Goal: Information Seeking & Learning: Learn about a topic

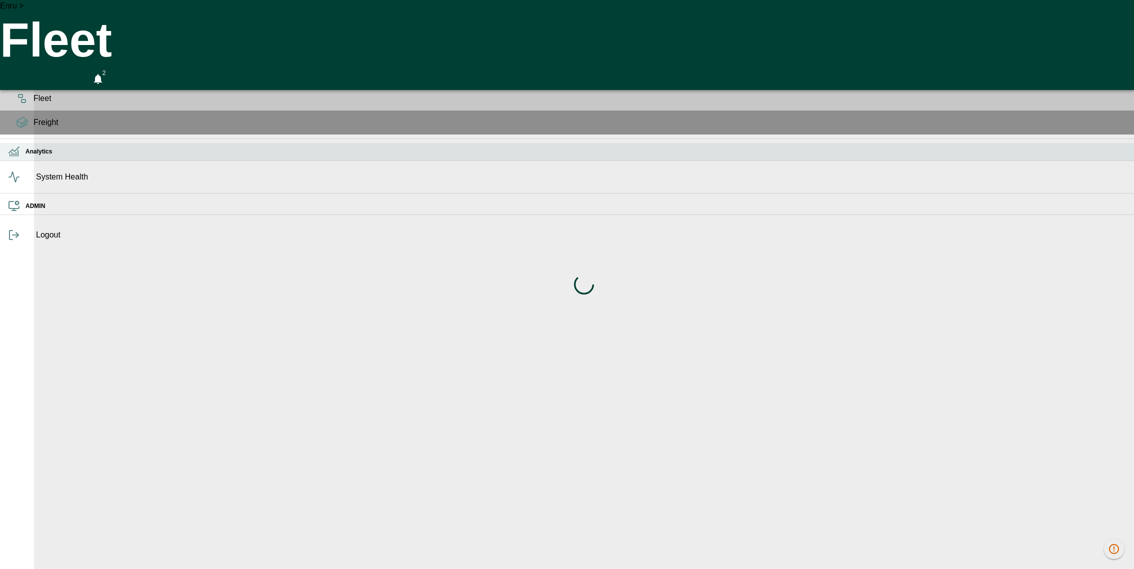
click at [26, 157] on h6 "Analytics" at bounding box center [576, 152] width 1101 height 10
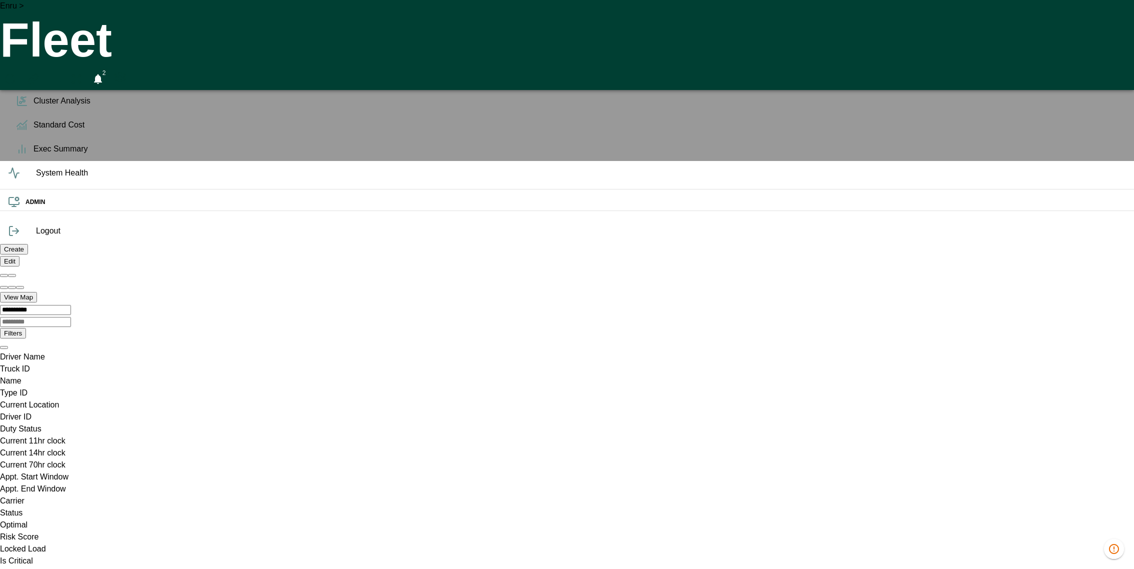
scroll to position [0, 6]
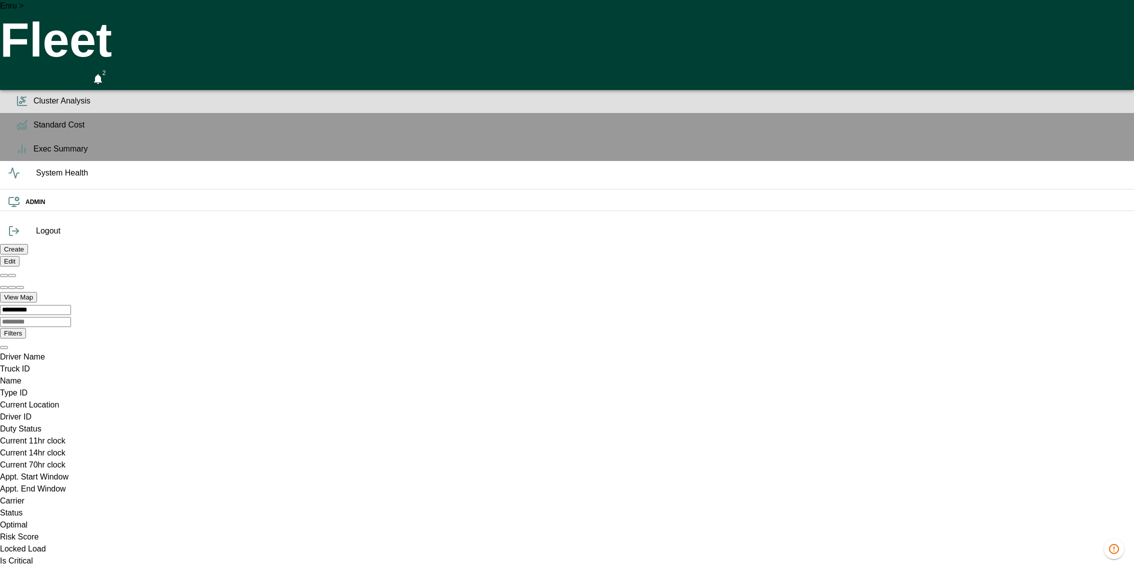
click at [34, 107] on span "Cluster Analysis" at bounding box center [580, 101] width 1093 height 12
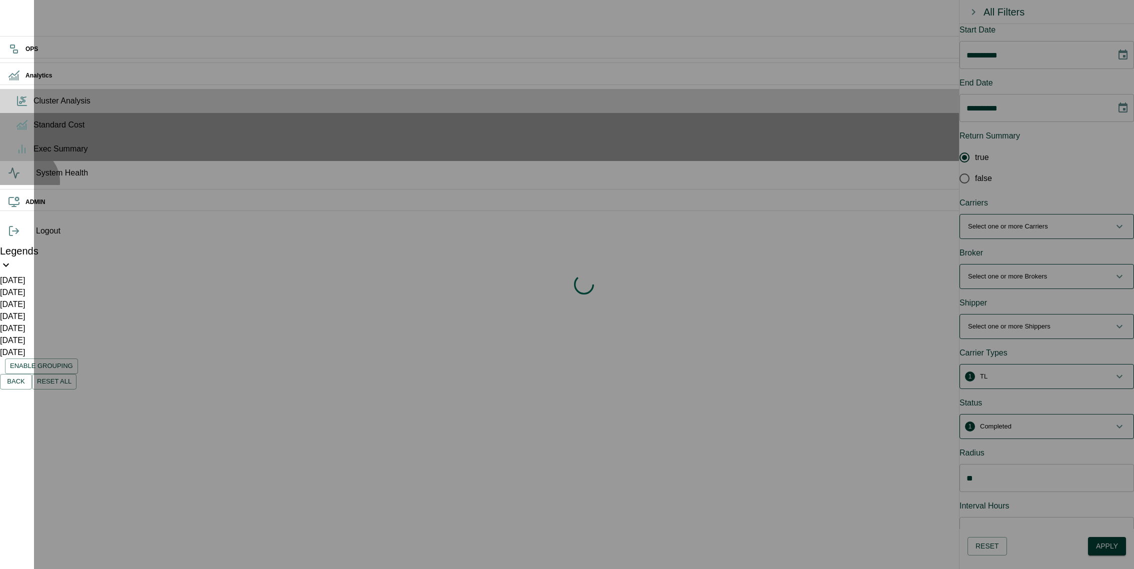
click at [36, 179] on span "System Health" at bounding box center [581, 173] width 1090 height 12
click at [34, 107] on span "Cluster Analysis" at bounding box center [580, 101] width 1093 height 12
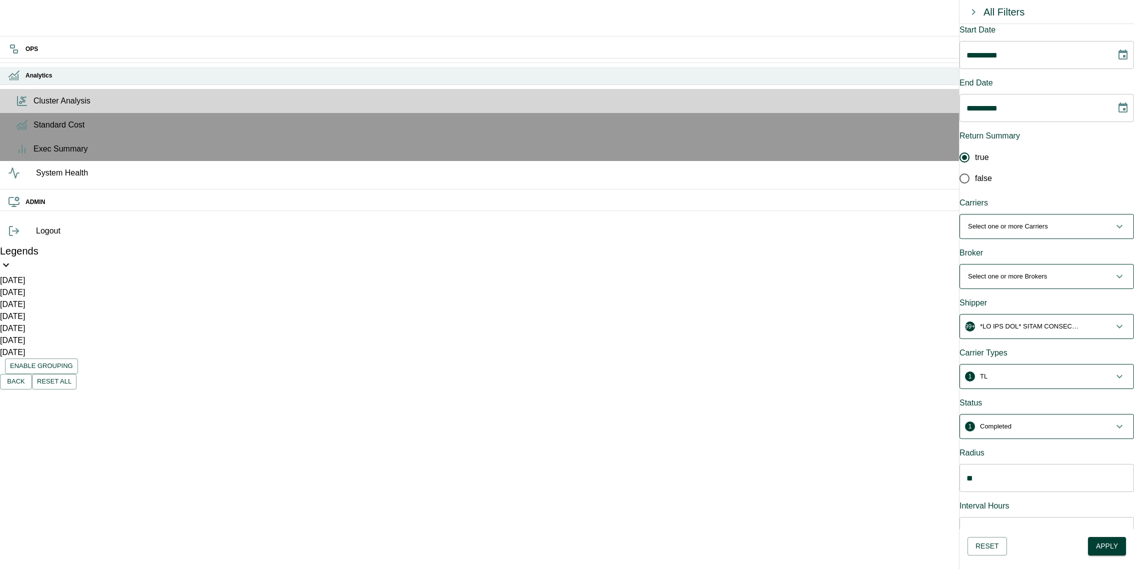
click at [26, 81] on h6 "Analytics" at bounding box center [576, 76] width 1101 height 10
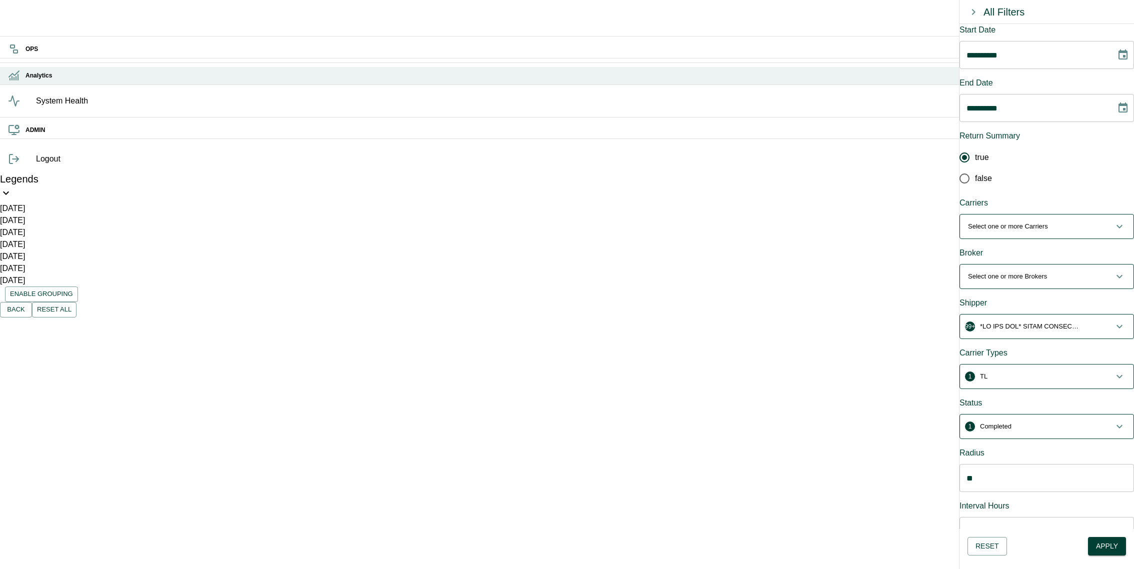
click at [26, 81] on h6 "Analytics" at bounding box center [576, 76] width 1101 height 10
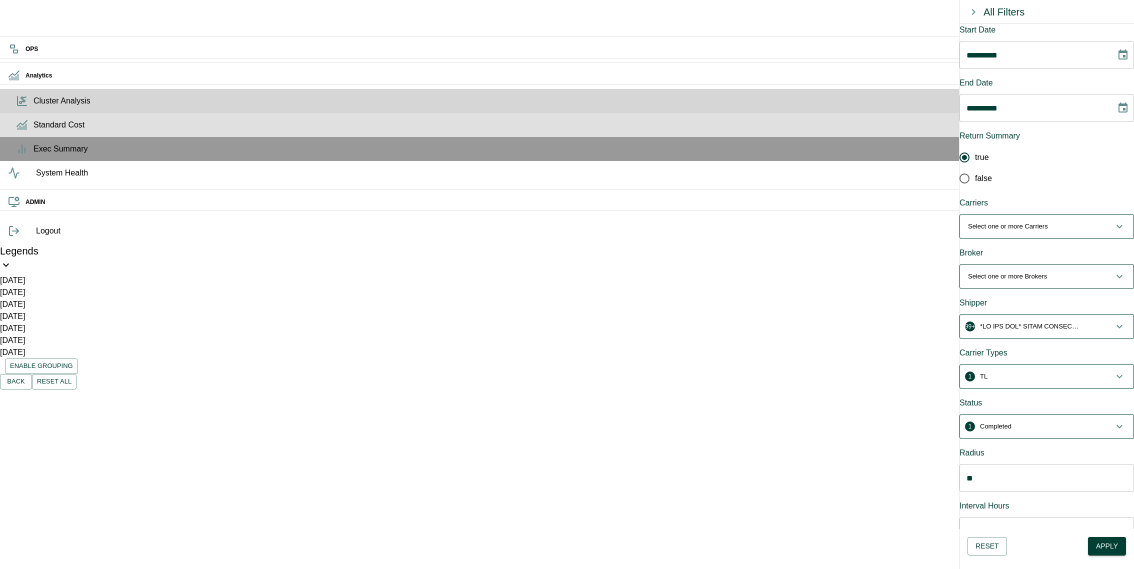
click at [34, 131] on span "Standard Cost" at bounding box center [580, 125] width 1093 height 12
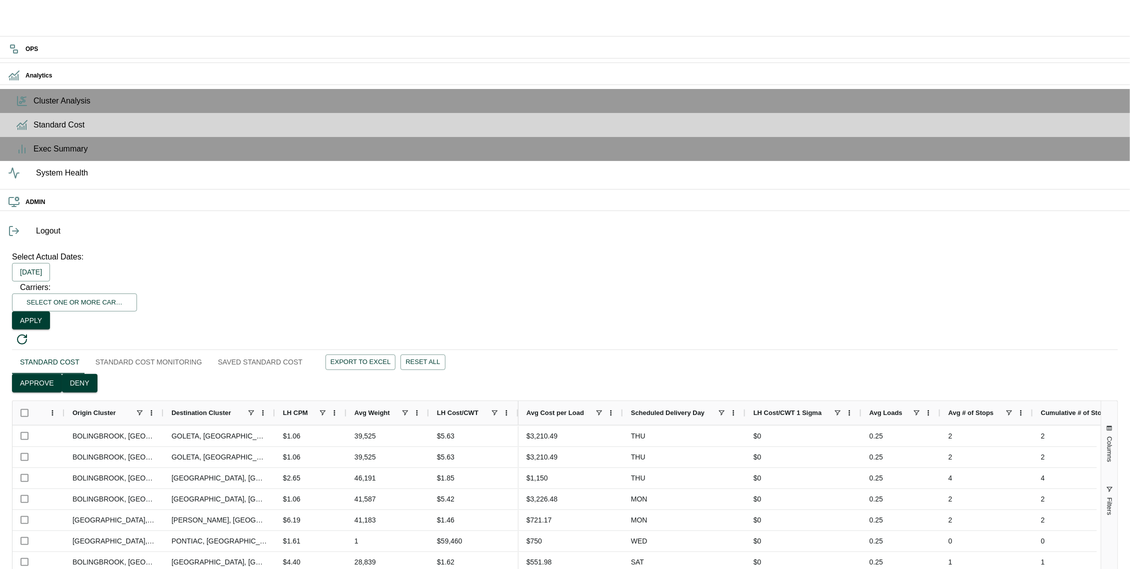
click at [299, 350] on button "Saved Standard Cost" at bounding box center [260, 362] width 101 height 24
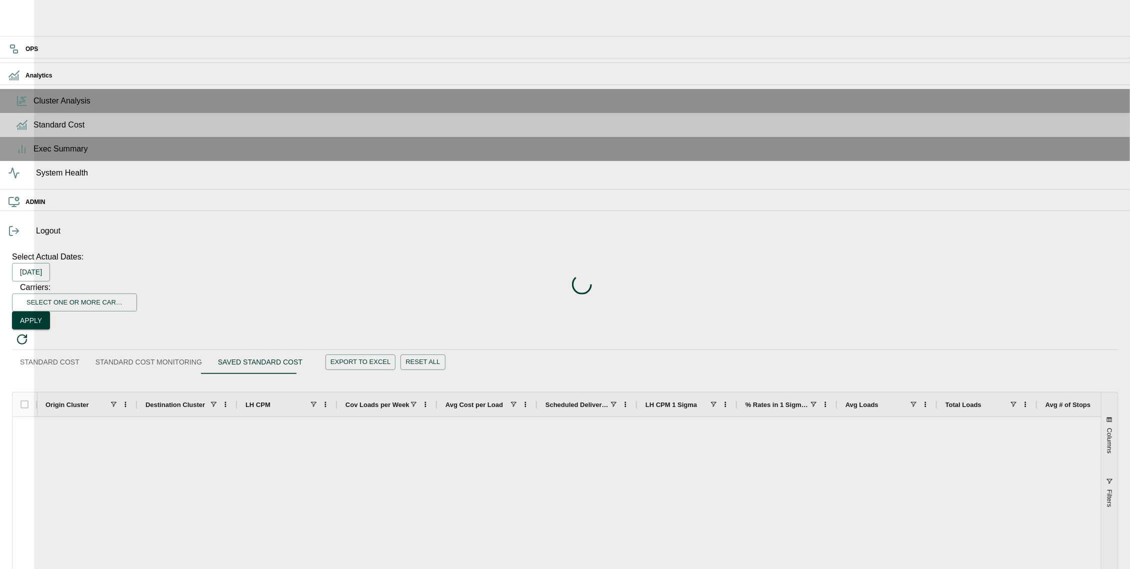
click at [207, 50] on div "Loading indicator" at bounding box center [582, 284] width 1096 height 569
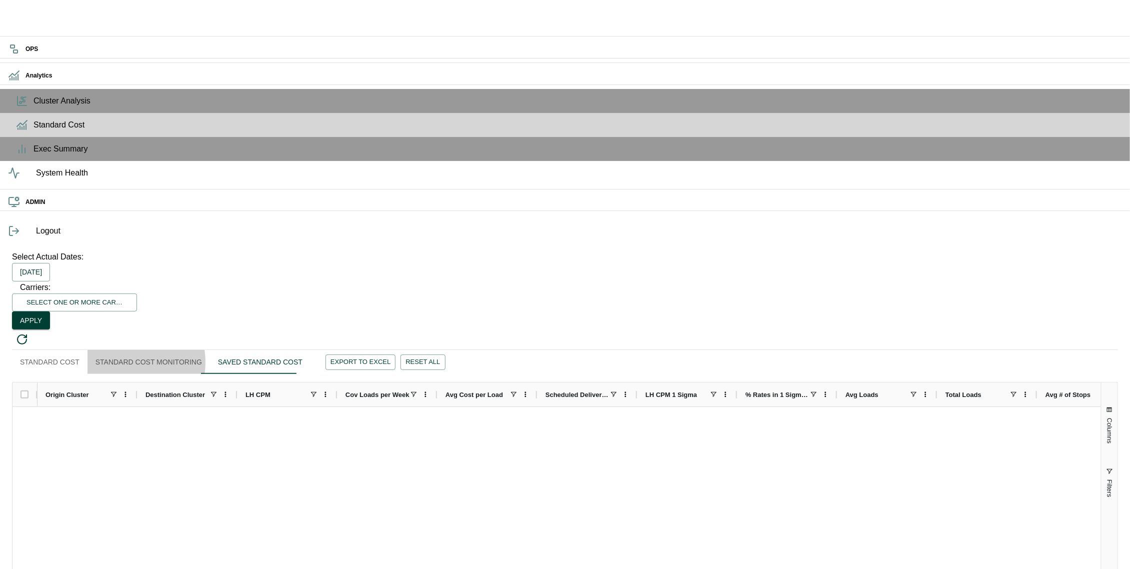
click at [153, 350] on button "Standard Cost Monitoring" at bounding box center [149, 362] width 123 height 24
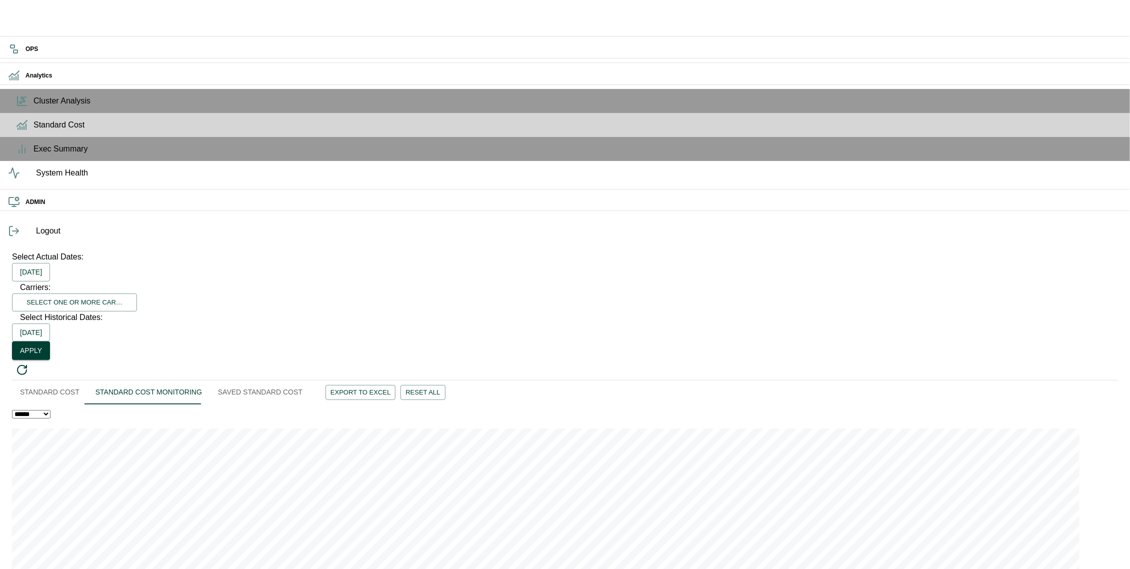
click at [88, 381] on button "Standard Cost" at bounding box center [50, 393] width 76 height 24
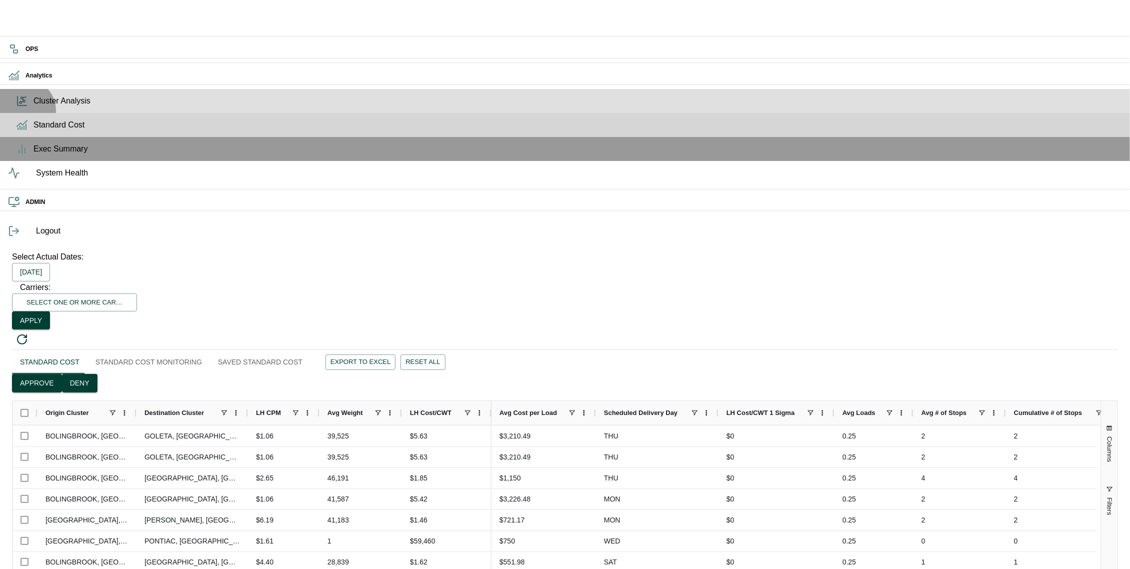
click at [34, 107] on span "Cluster Analysis" at bounding box center [578, 101] width 1089 height 12
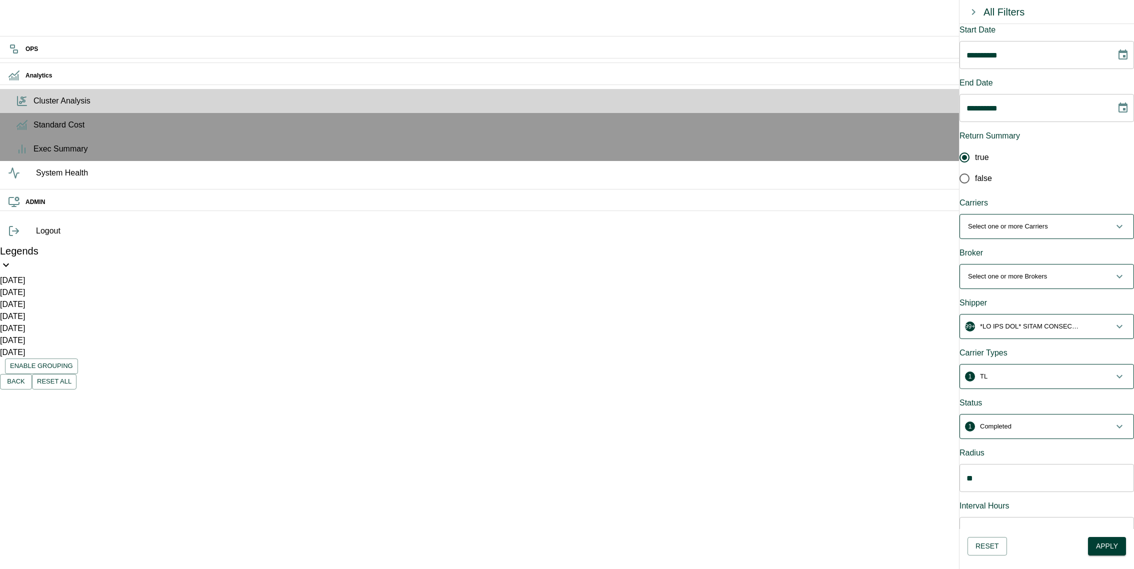
click at [1017, 216] on button "Select one or more Carriers" at bounding box center [1047, 227] width 174 height 24
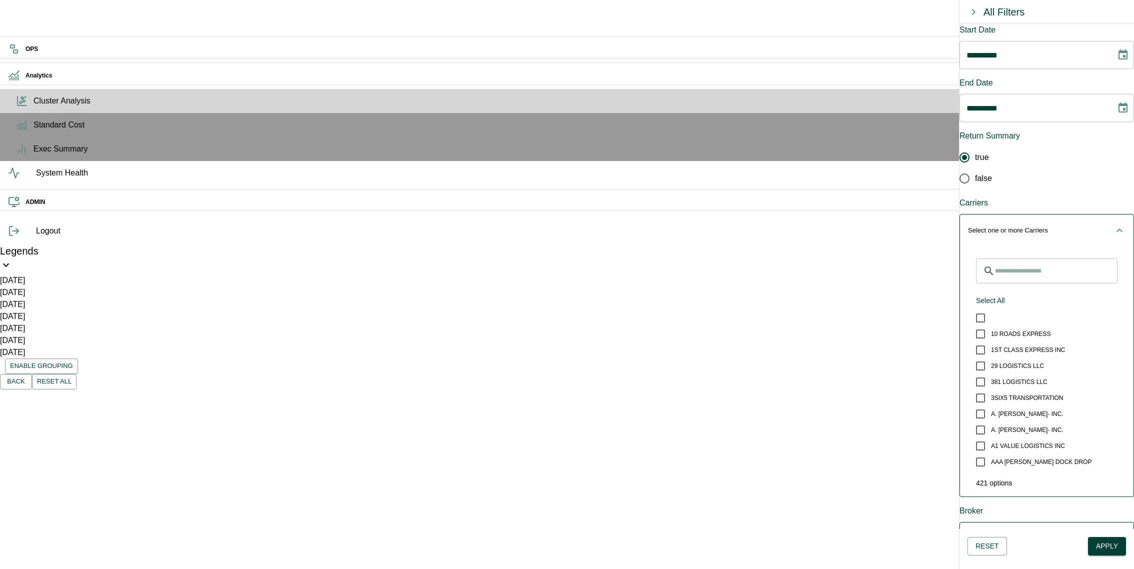
click at [1021, 259] on div "​ Select All 10 ROADS EXPRESS 1ST CLASS EXPRESS INC 29 LOGISTICS LLC 381 LOGIST…" at bounding box center [1047, 374] width 158 height 230
click at [1021, 259] on input "Search for Carriers" at bounding box center [1056, 271] width 123 height 25
type input "*"
click at [1091, 197] on div "Carriers" at bounding box center [1047, 203] width 175 height 12
click at [1095, 226] on span "Select one or more Carriers" at bounding box center [1041, 231] width 146 height 10
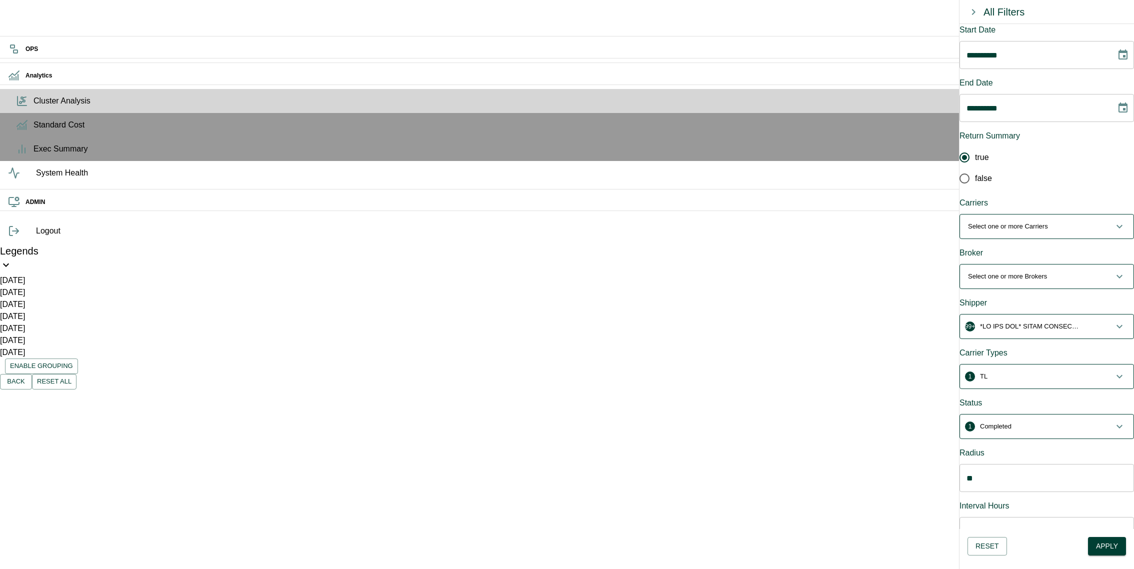
click at [1065, 265] on button "Select one or more Brokers" at bounding box center [1047, 277] width 174 height 24
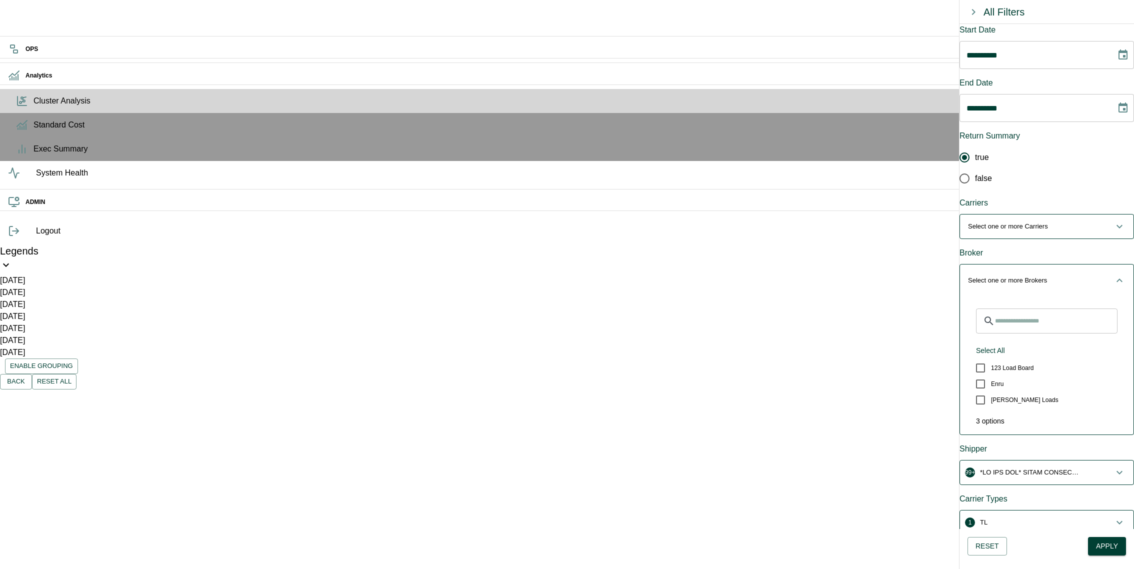
click at [1034, 309] on input "Search for Brokers" at bounding box center [1056, 321] width 123 height 25
click at [1020, 396] on span "[PERSON_NAME] Loads" at bounding box center [1025, 400] width 68 height 9
click at [1052, 265] on button "1 [PERSON_NAME] Loads" at bounding box center [1047, 281] width 174 height 32
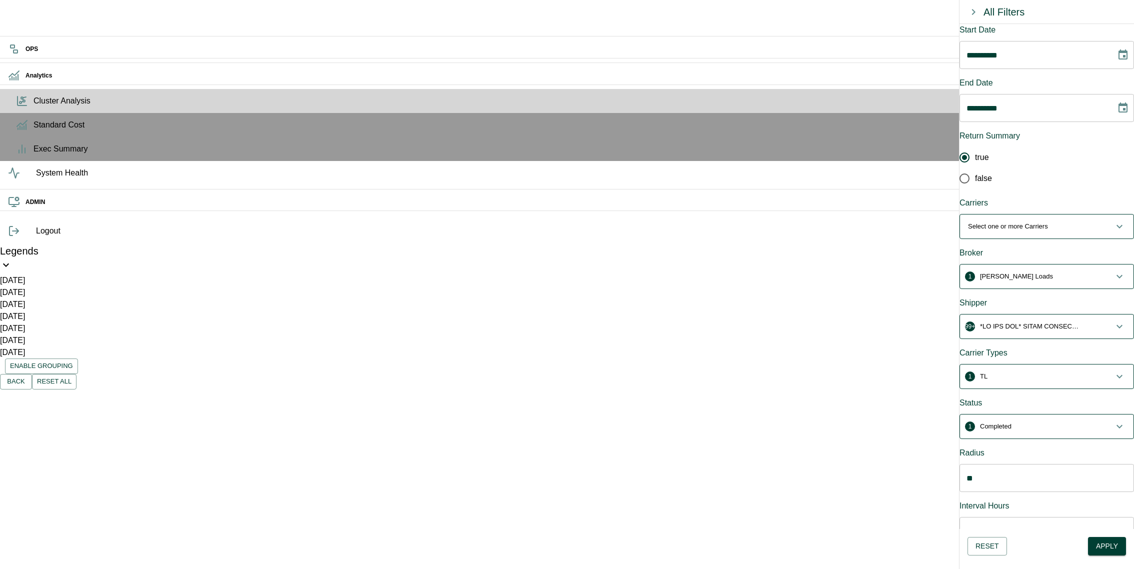
click at [1034, 322] on p "button" at bounding box center [1030, 327] width 100 height 10
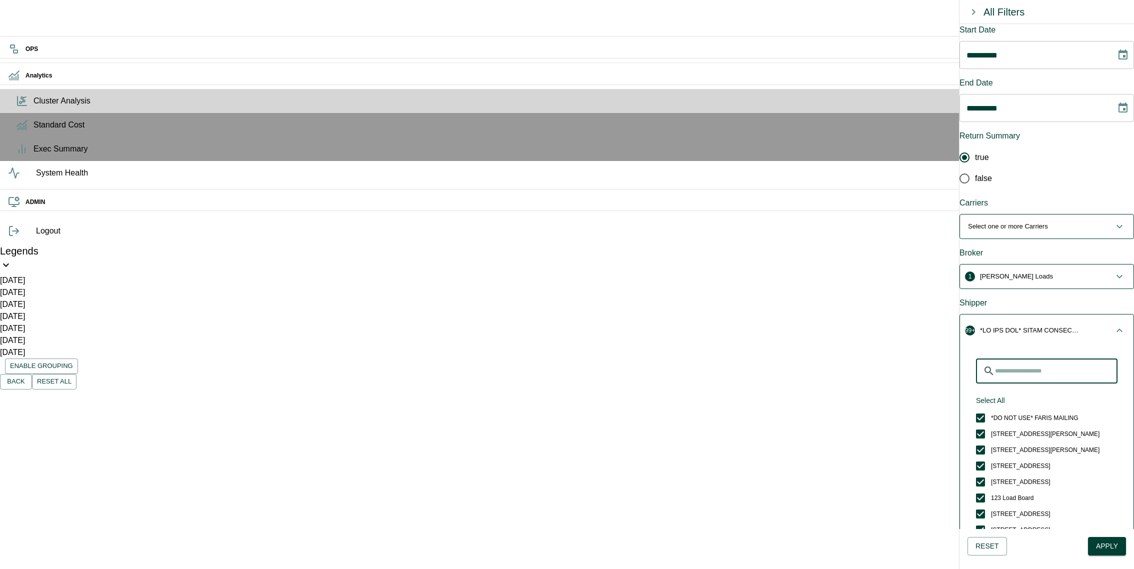
click at [1027, 359] on input "Search for Shippers" at bounding box center [1056, 371] width 123 height 25
click at [1004, 392] on button "Select All" at bounding box center [990, 401] width 37 height 19
click at [1007, 392] on button "Unselect All" at bounding box center [994, 401] width 45 height 19
click at [1024, 359] on input "Search for Shippers" at bounding box center [1056, 371] width 123 height 25
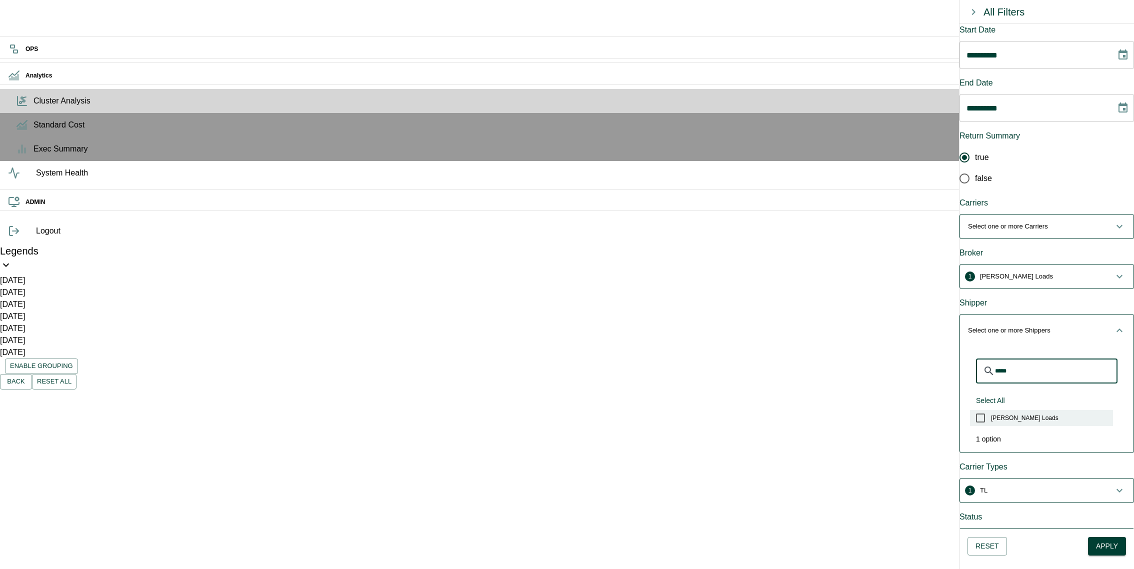
type input "*****"
click at [1010, 414] on span "[PERSON_NAME] Loads" at bounding box center [1025, 418] width 68 height 9
click at [1063, 326] on span "1 [PERSON_NAME] Loads" at bounding box center [1041, 331] width 146 height 10
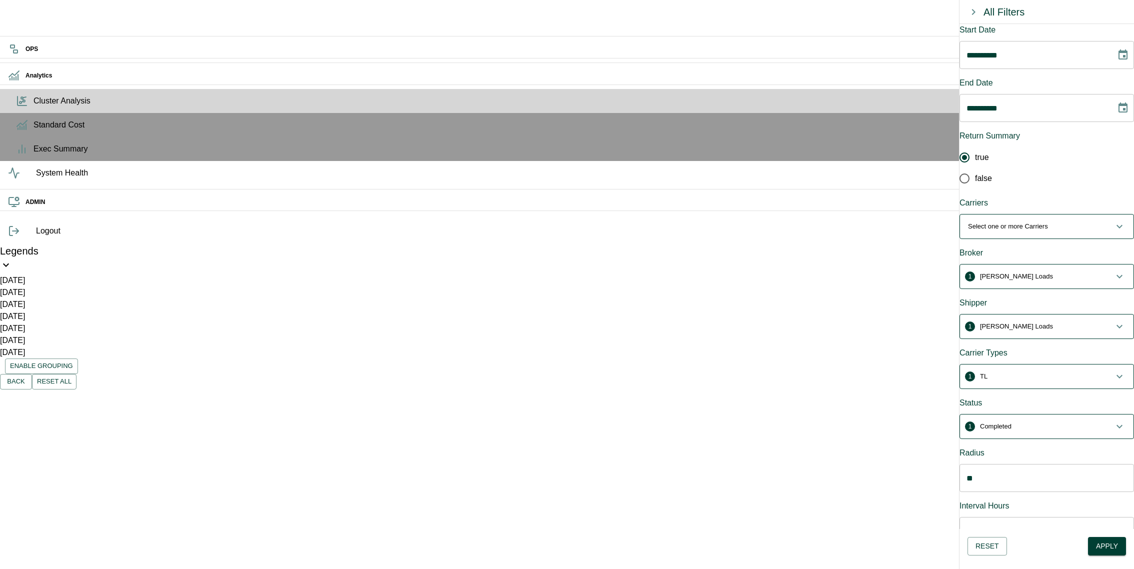
click at [1055, 365] on button "1 TL" at bounding box center [1047, 377] width 174 height 24
click at [1001, 480] on span "LTL" at bounding box center [996, 484] width 10 height 9
click at [1049, 397] on div "​ Select All Unselect All Other Test Intermodal Customer Routed OTM None TEST_B…" at bounding box center [1047, 522] width 174 height 250
click at [1059, 376] on span "2 TL, LTL" at bounding box center [1041, 381] width 146 height 10
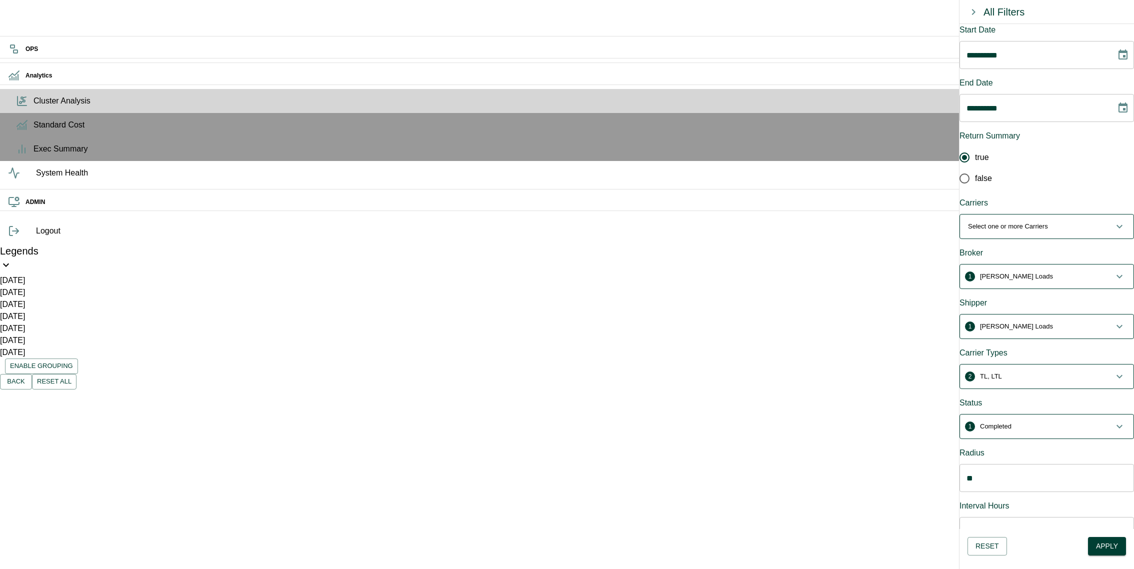
click at [1041, 422] on span "1 Completed" at bounding box center [1041, 427] width 146 height 10
click at [1003, 492] on button "Select All" at bounding box center [990, 501] width 37 height 19
click at [1064, 426] on p "Dispatched, Unassigned, Assigned, Pending, Cancelled, Completed" at bounding box center [1030, 431] width 100 height 10
click at [1117, 53] on icon "Choose date, selected date is Aug 3, 2025" at bounding box center [1123, 55] width 12 height 12
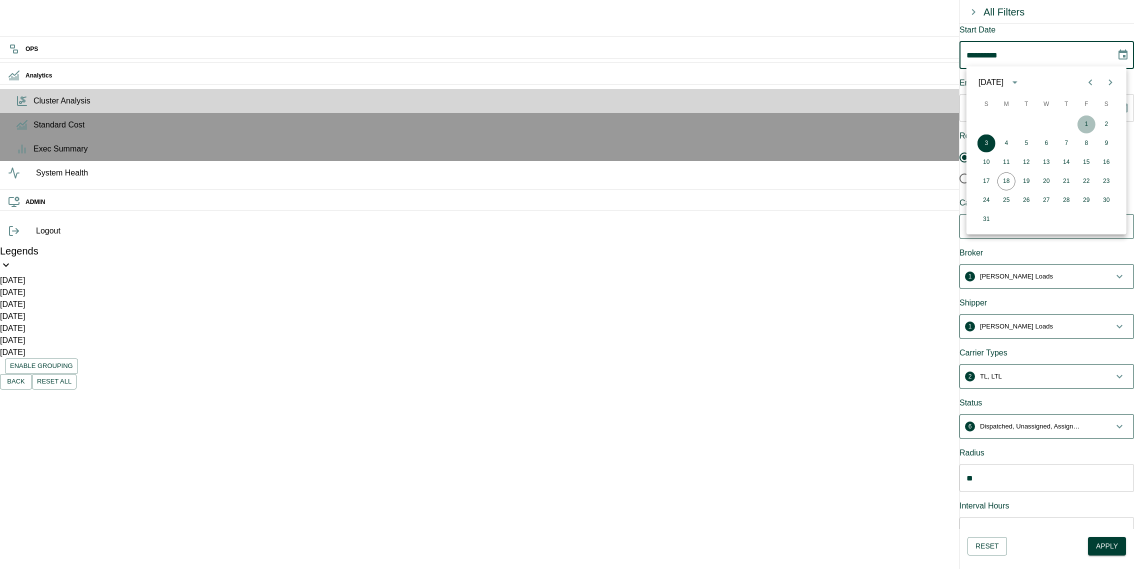
click at [1087, 123] on button "1" at bounding box center [1087, 125] width 18 height 18
type input "**********"
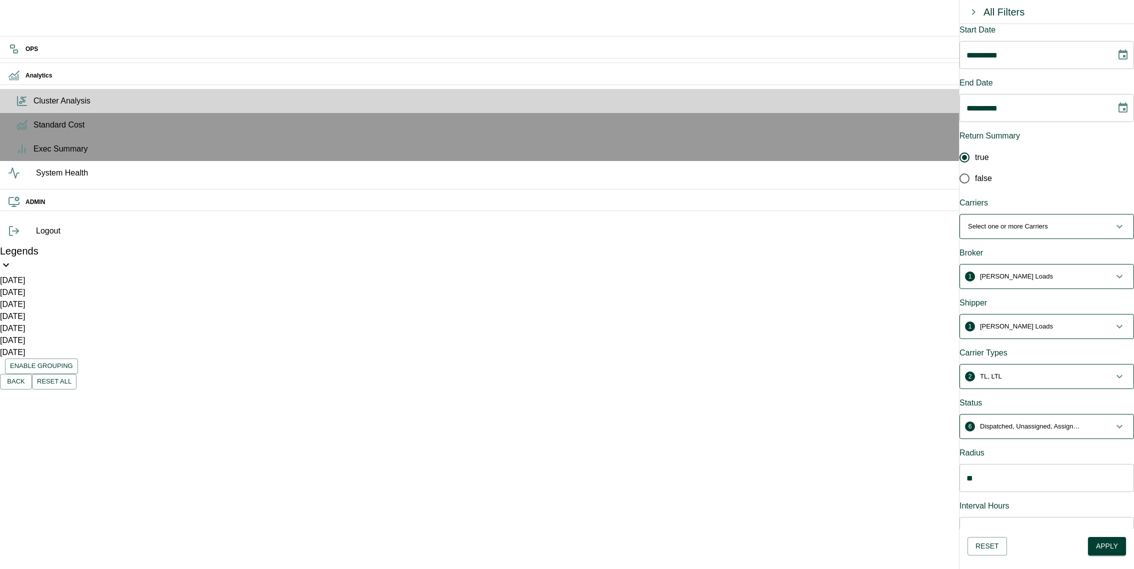
click at [1108, 544] on button "Apply" at bounding box center [1107, 546] width 38 height 19
drag, startPoint x: 1032, startPoint y: 86, endPoint x: 1032, endPoint y: 127, distance: 41.5
click at [1032, 127] on div "**********" at bounding box center [567, 464] width 1134 height 928
click at [984, 173] on span "false" at bounding box center [983, 179] width 17 height 12
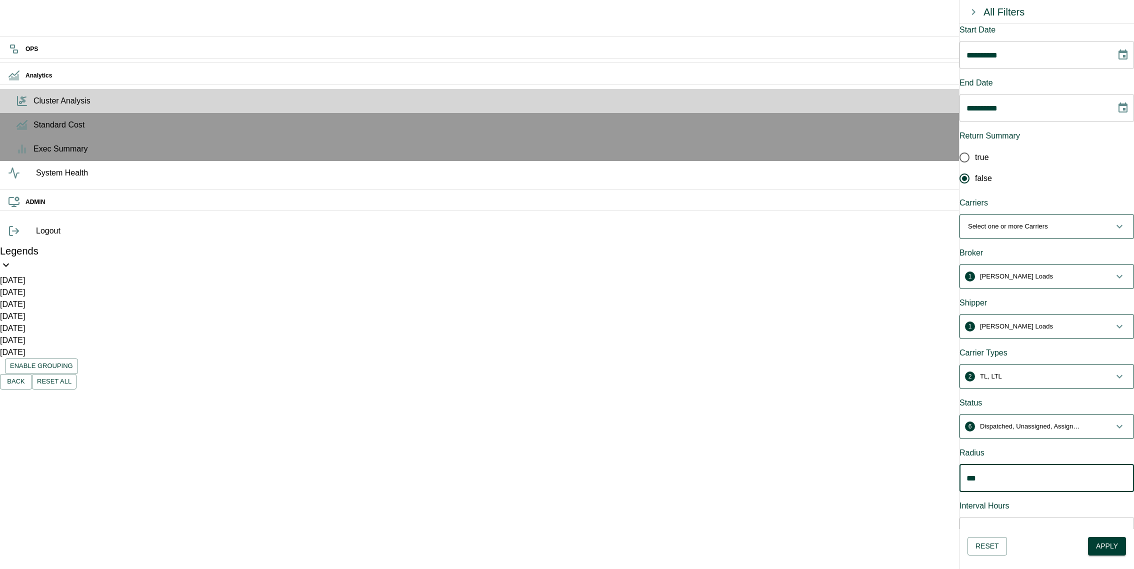
click at [1101, 545] on button "Apply" at bounding box center [1107, 546] width 38 height 19
type input "**"
click at [1115, 545] on button "Apply" at bounding box center [1107, 546] width 38 height 19
click at [1038, 272] on span "1 [PERSON_NAME] Loads" at bounding box center [1041, 277] width 146 height 10
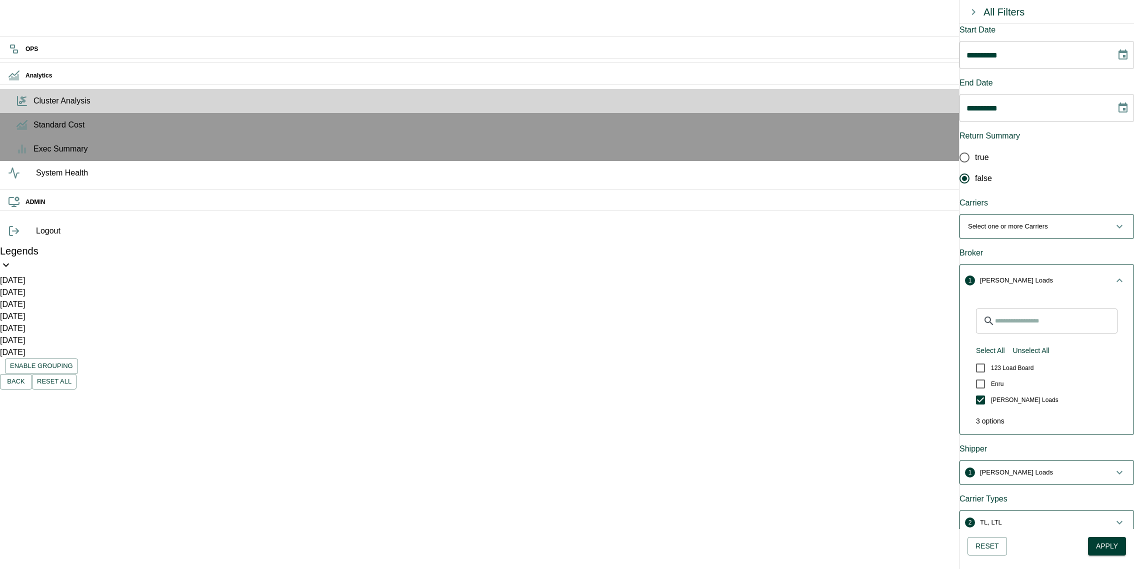
click at [1038, 276] on span "1 [PERSON_NAME] Loads" at bounding box center [1041, 281] width 146 height 10
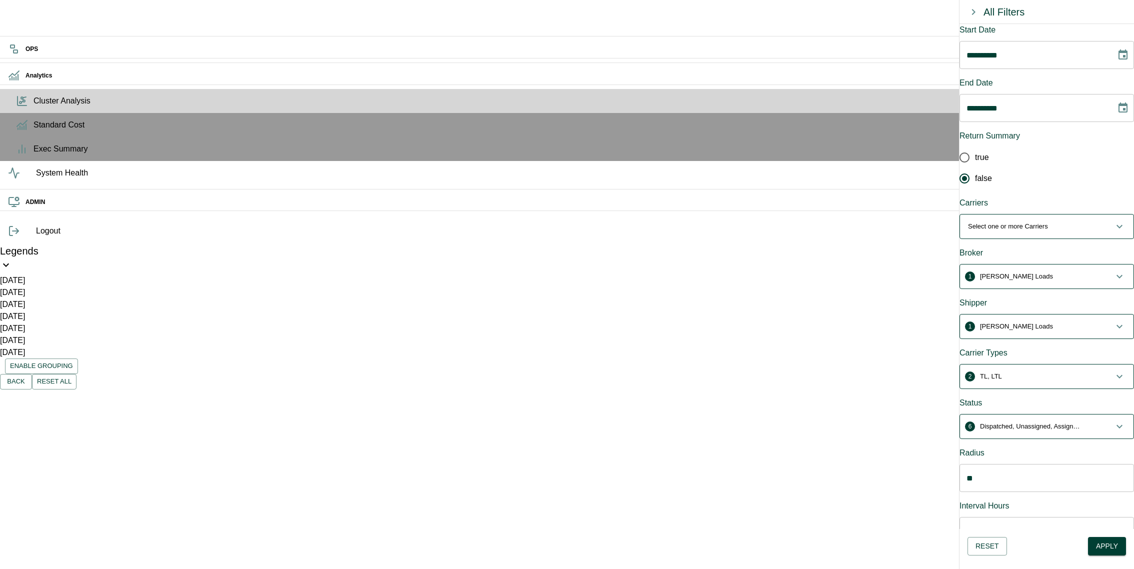
click at [1035, 215] on button "Select one or more Carriers" at bounding box center [1047, 227] width 174 height 24
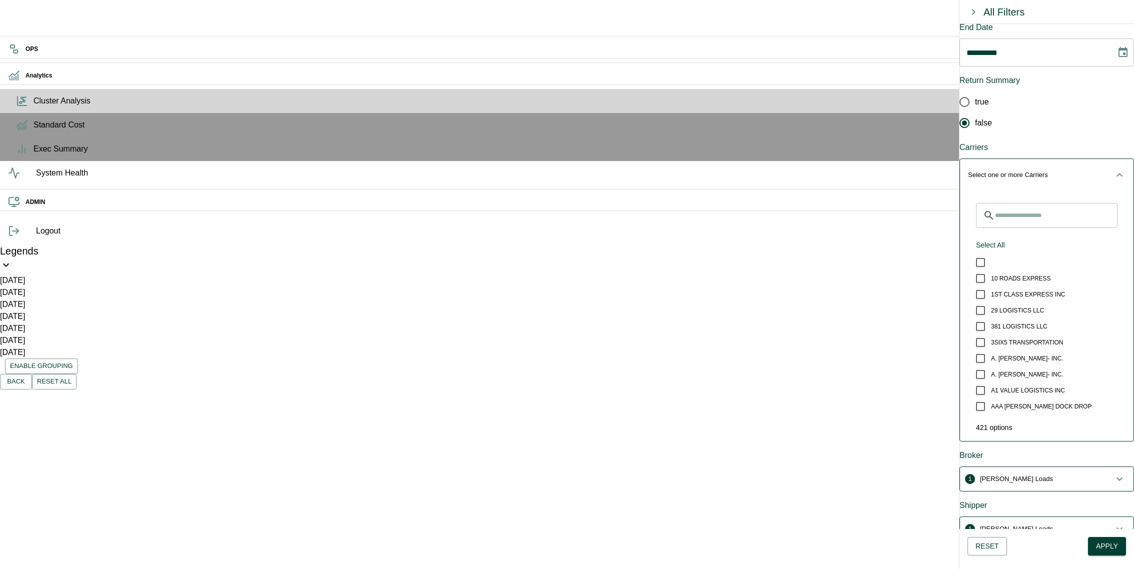
scroll to position [41, 0]
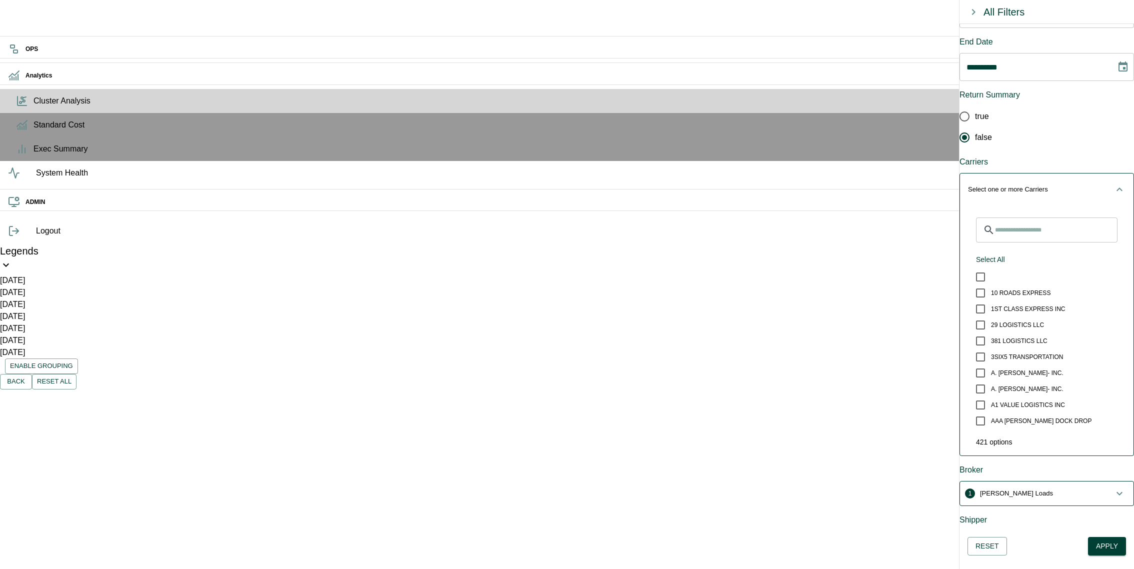
click at [1036, 185] on p "Select one or more Carriers" at bounding box center [1008, 190] width 80 height 10
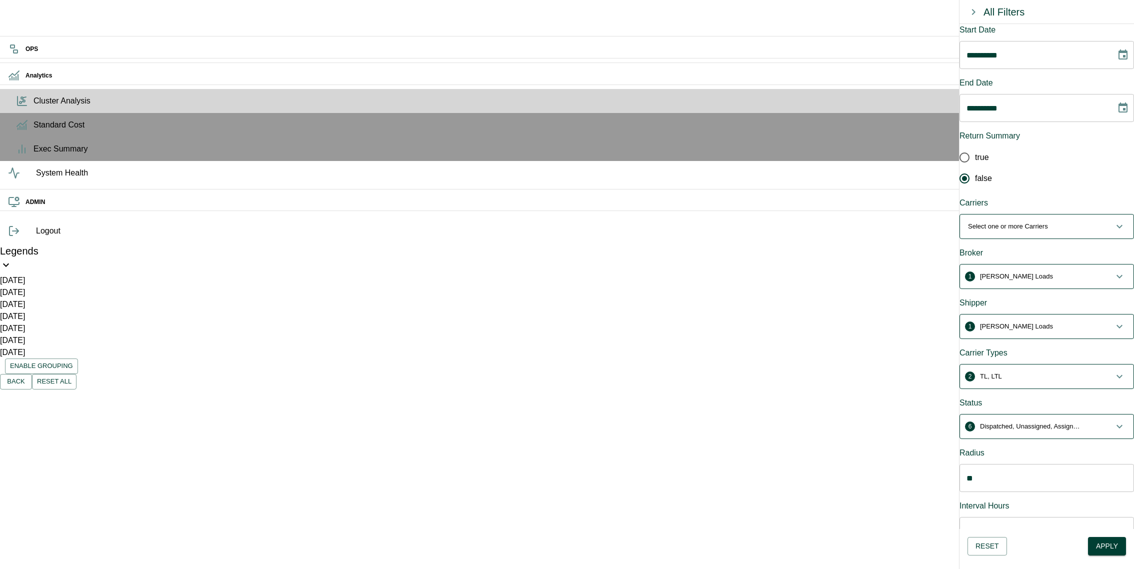
scroll to position [4, 0]
click at [1119, 59] on icon "Choose date, selected date is Aug 1, 2025" at bounding box center [1123, 55] width 9 height 10
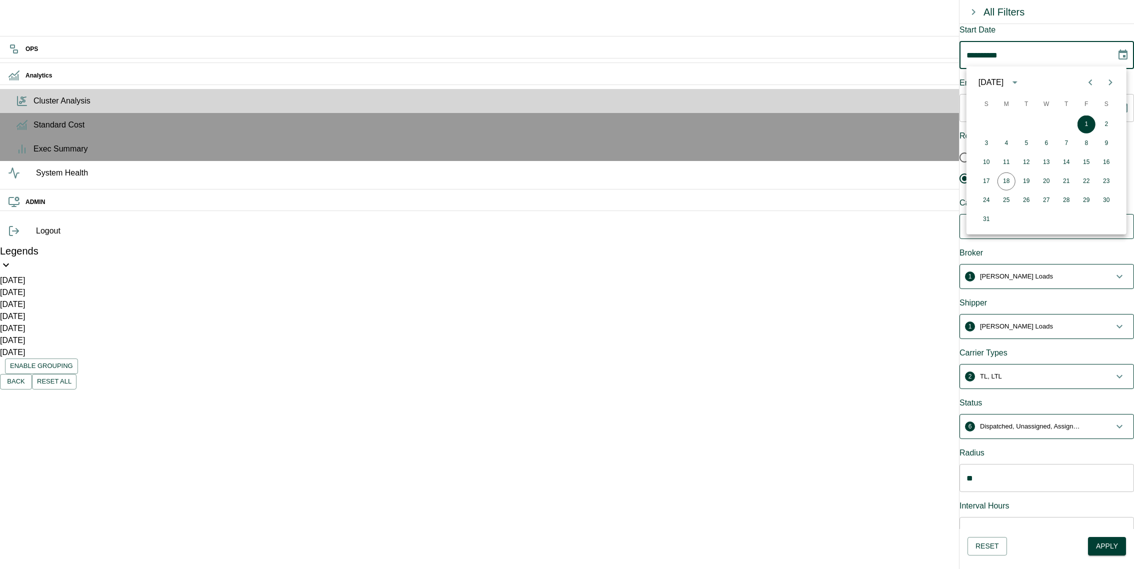
click at [1090, 82] on icon "Previous month" at bounding box center [1091, 83] width 4 height 6
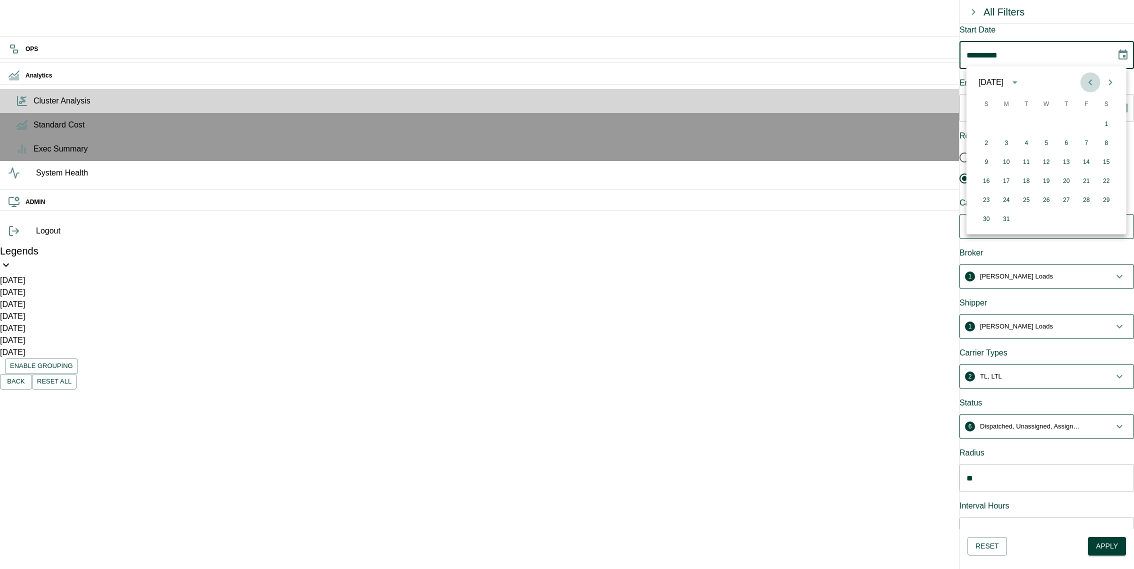
click at [1090, 82] on icon "Previous month" at bounding box center [1091, 83] width 4 height 6
click at [1045, 122] on button "1" at bounding box center [1047, 125] width 18 height 18
type input "**********"
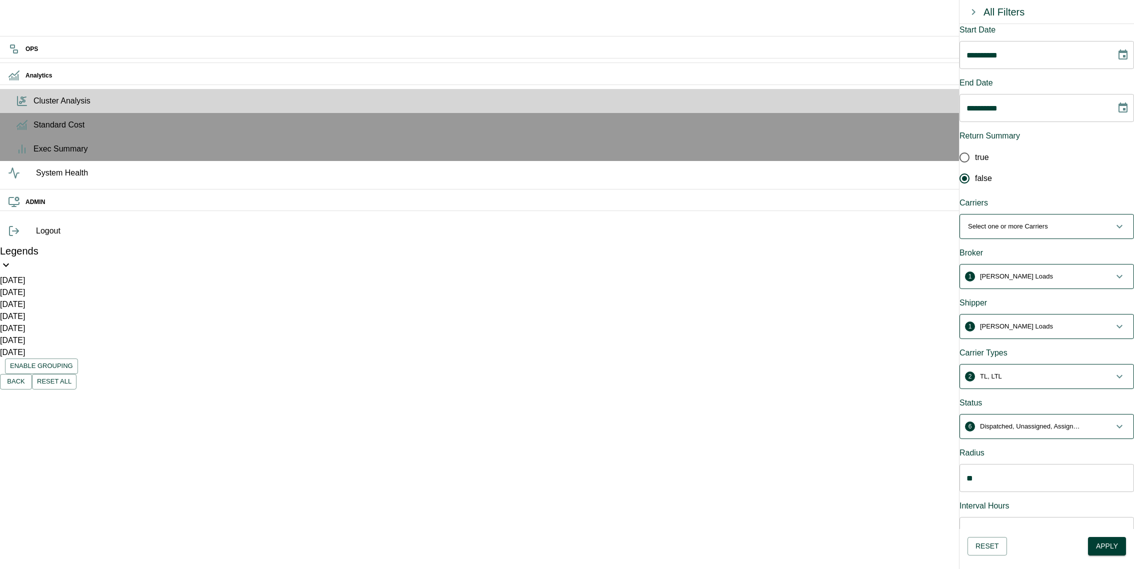
click at [1101, 543] on button "Apply" at bounding box center [1107, 546] width 38 height 19
drag, startPoint x: 877, startPoint y: 223, endPoint x: 932, endPoint y: 224, distance: 55.0
drag, startPoint x: 739, startPoint y: 161, endPoint x: 739, endPoint y: 181, distance: 19.5
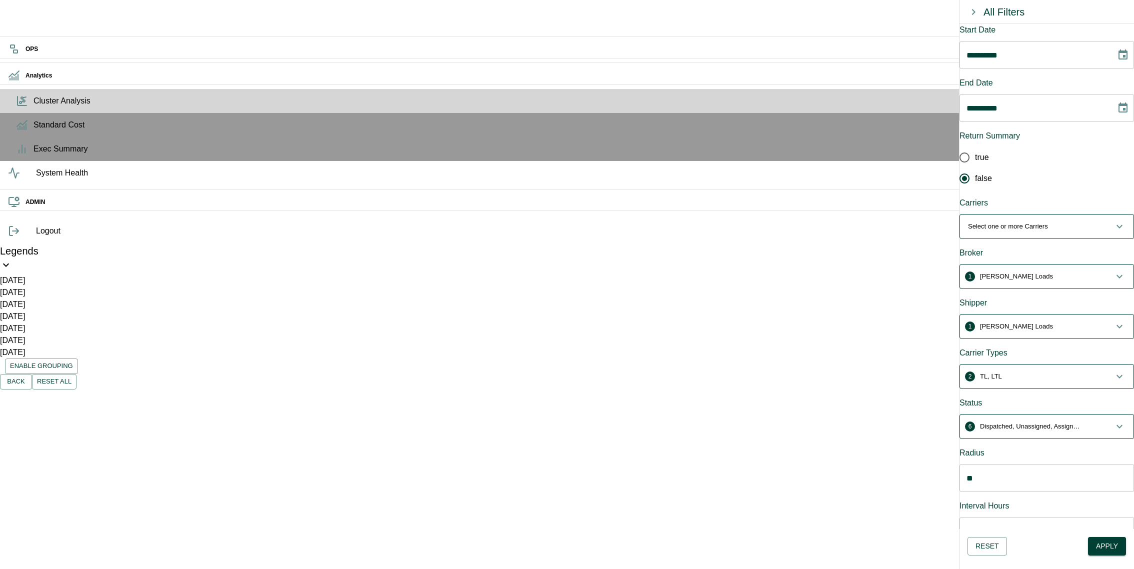
click at [32, 374] on button "Back" at bounding box center [16, 382] width 32 height 16
drag, startPoint x: 771, startPoint y: 194, endPoint x: 771, endPoint y: 213, distance: 19.5
drag, startPoint x: 779, startPoint y: 183, endPoint x: 820, endPoint y: 183, distance: 41.5
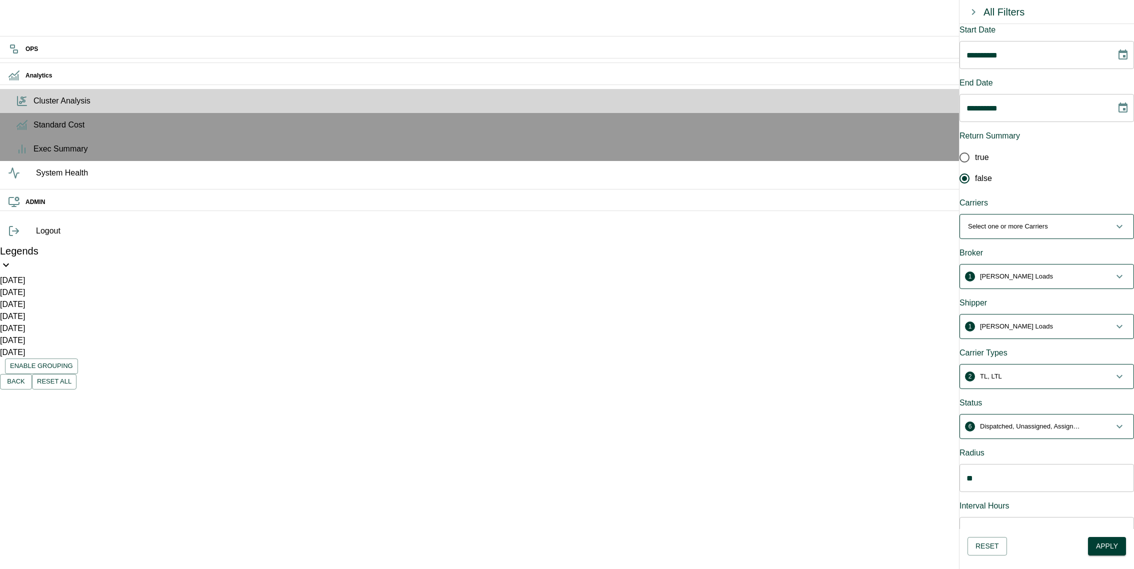
click at [820, 538] on p "ID: CUS_OT_LOC_4103-2025-04-06 00:00:00" at bounding box center [775, 550] width 89 height 24
drag, startPoint x: 836, startPoint y: 182, endPoint x: 780, endPoint y: 182, distance: 56.5
click at [780, 539] on span "CUS_OT_LOC_4103-2025-04-06 00:00:00" at bounding box center [775, 549] width 89 height 21
copy span "CUS_OT_LOC_4103"
drag, startPoint x: 189, startPoint y: 116, endPoint x: 251, endPoint y: 116, distance: 62.5
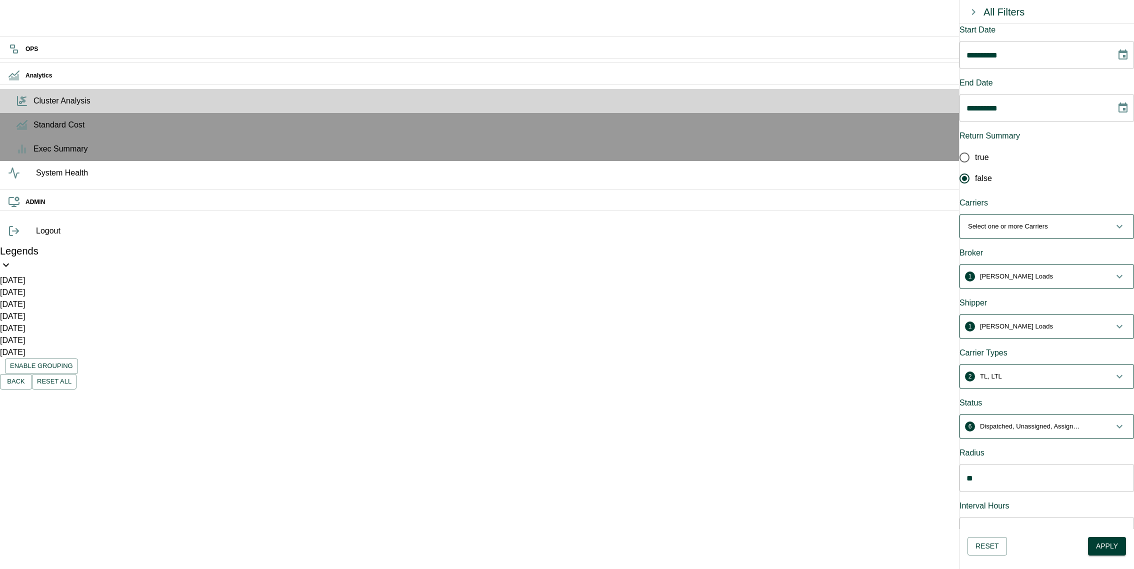
click at [235, 472] on p "ID: CUS_OT_LOC_98230-2025-08-07 00:00:00" at bounding box center [188, 484] width 93 height 24
copy p "CUS_OT_LOC_98230"
